Goal: Navigation & Orientation: Find specific page/section

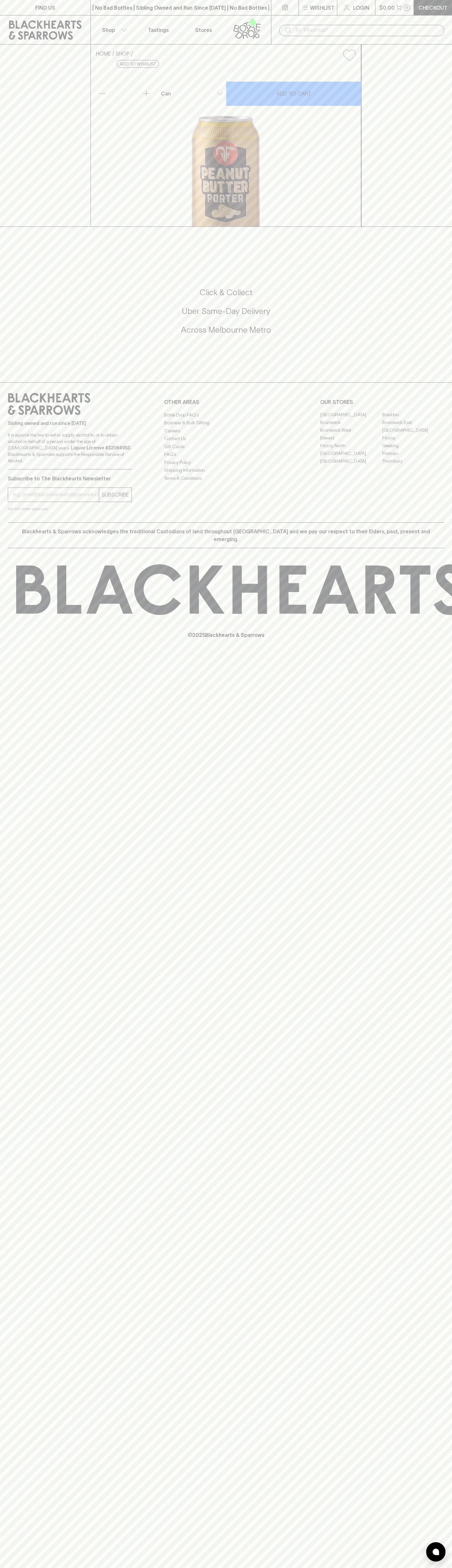
click at [176, 28] on link "Tastings" at bounding box center [158, 29] width 45 height 29
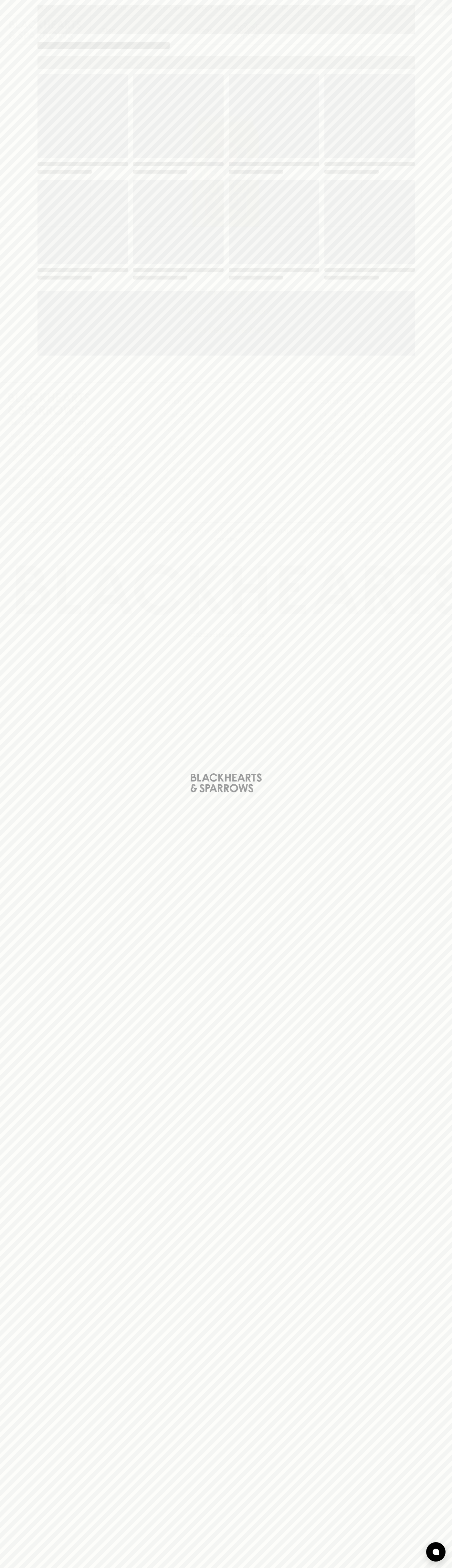
click at [429, 492] on div "Loading" at bounding box center [226, 784] width 452 height 1568
click at [278, 1567] on html "FIND US | No Bad Bottles | Sibling Owned and Run Since [DATE] | No Bad Bottles …" at bounding box center [226, 784] width 452 height 1568
click at [25, 841] on div "Loading" at bounding box center [226, 784] width 452 height 1568
